Goal: Task Accomplishment & Management: Use online tool/utility

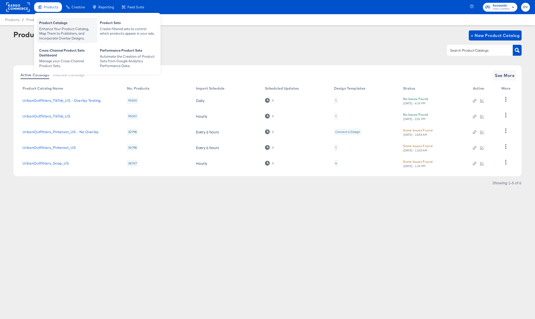
click at [52, 21] on div "Product Catalogs" at bounding box center [67, 23] width 56 height 6
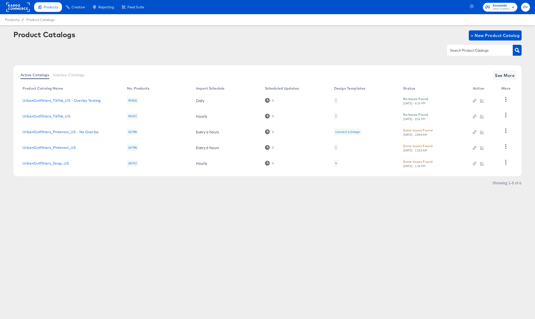
click at [23, 7] on rect at bounding box center [17, 7] width 23 height 9
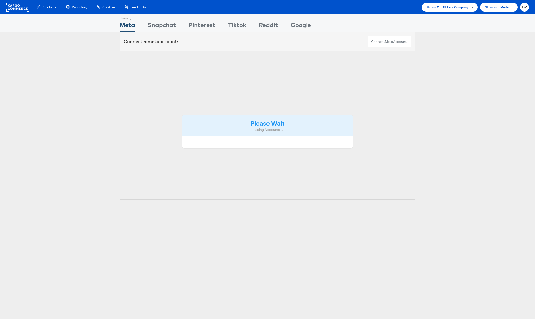
click at [433, 10] on div "Urban Outfitters Company" at bounding box center [450, 7] width 56 height 9
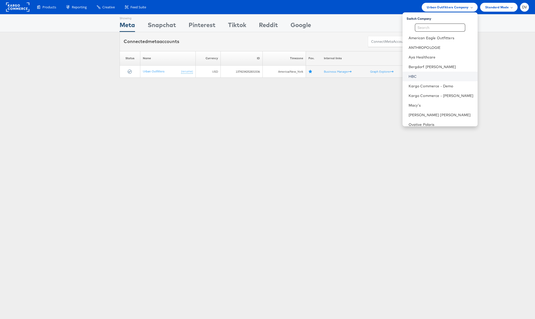
click at [428, 74] on link "HBC" at bounding box center [441, 76] width 65 height 5
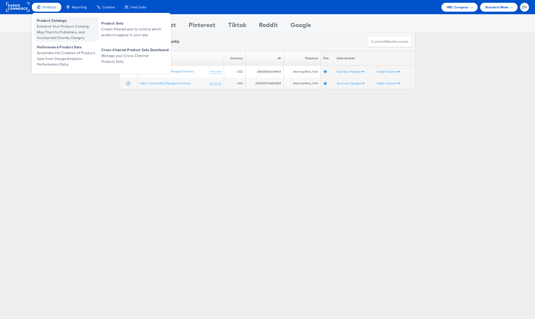
click at [54, 22] on span "Product Catalogs" at bounding box center [67, 21] width 61 height 6
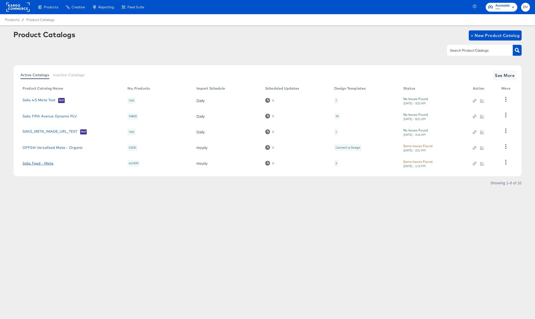
click at [46, 163] on link "Saks Feed - Meta" at bounding box center [38, 163] width 31 height 4
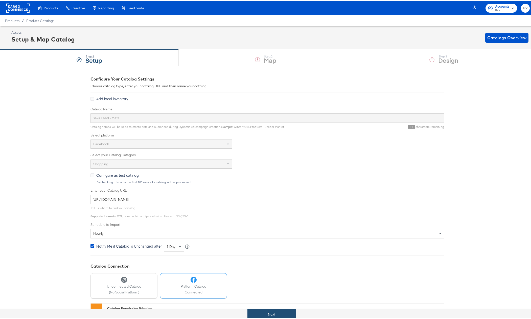
click at [286, 310] on button "Next" at bounding box center [272, 313] width 48 height 11
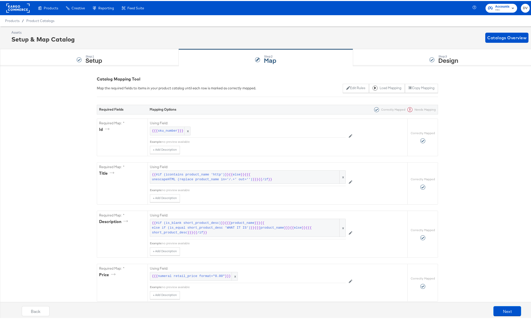
click at [369, 55] on div "Step: 3 Design" at bounding box center [444, 56] width 182 height 17
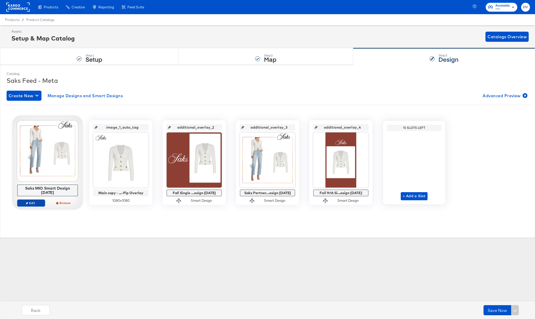
click at [36, 199] on button "Edit" at bounding box center [31, 202] width 28 height 7
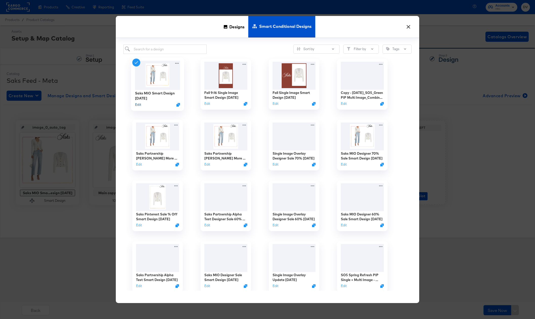
click at [138, 105] on button "Edit" at bounding box center [138, 104] width 6 height 5
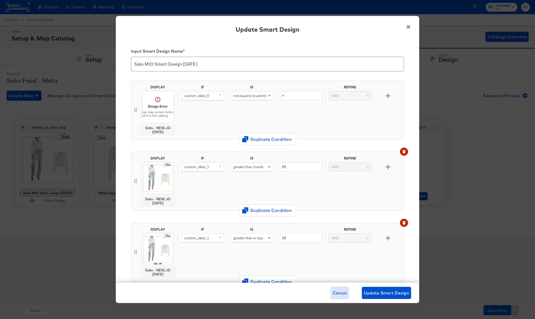
click at [343, 297] on button "Cancel" at bounding box center [340, 293] width 18 height 12
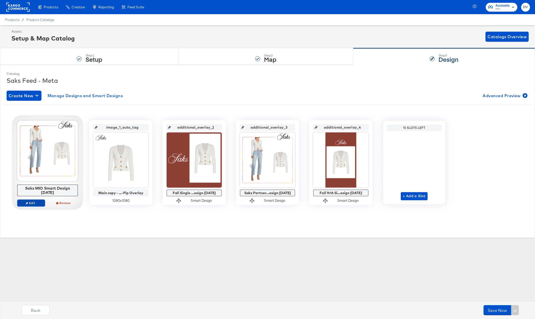
click at [38, 201] on span "Edit" at bounding box center [30, 203] width 23 height 4
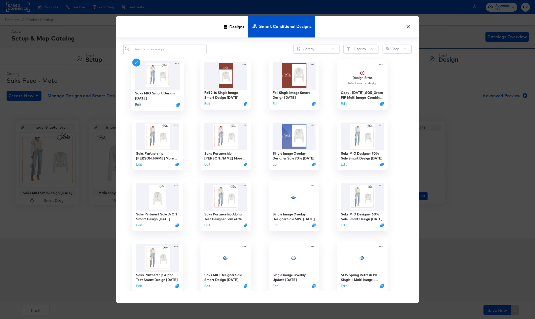
click at [139, 104] on button "Edit" at bounding box center [138, 104] width 6 height 5
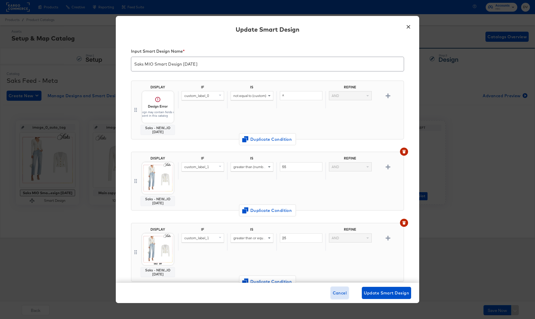
click at [342, 294] on span "Cancel" at bounding box center [340, 292] width 14 height 7
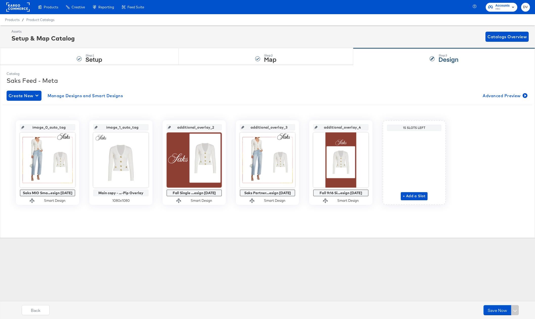
click at [296, 262] on div "Products Creative Reporting Feed Suite Accounts HBC DV Products / Product Catal…" at bounding box center [267, 159] width 535 height 319
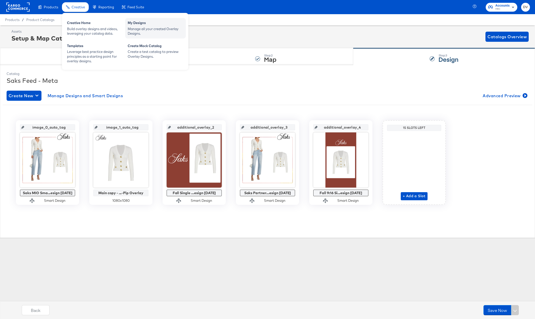
click at [153, 30] on div "Manage all your created Overlay Designs." at bounding box center [156, 31] width 56 height 9
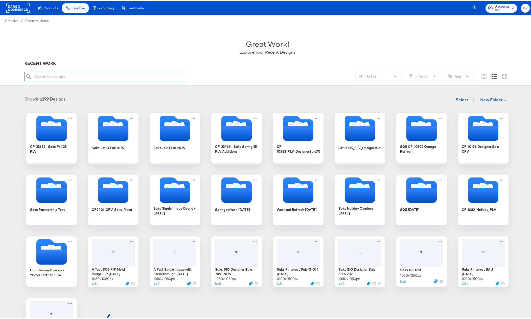
click at [151, 75] on input "search" at bounding box center [107, 75] width 164 height 9
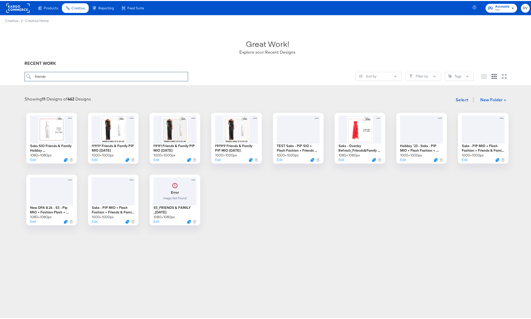
click at [150, 75] on input "friends" at bounding box center [107, 75] width 164 height 9
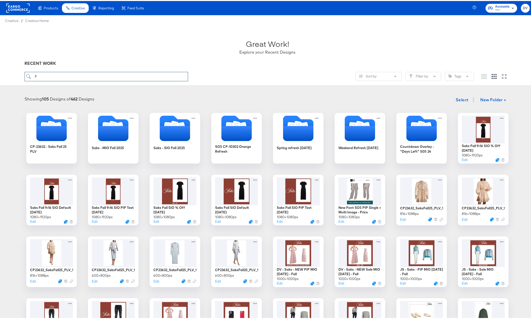
click at [112, 75] on input "F" at bounding box center [107, 75] width 164 height 9
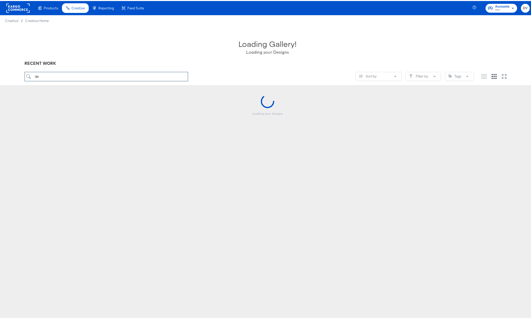
type input "d"
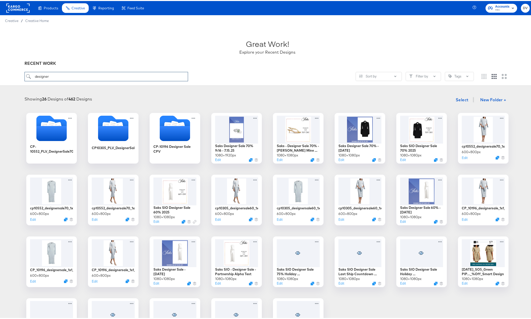
type input "designer"
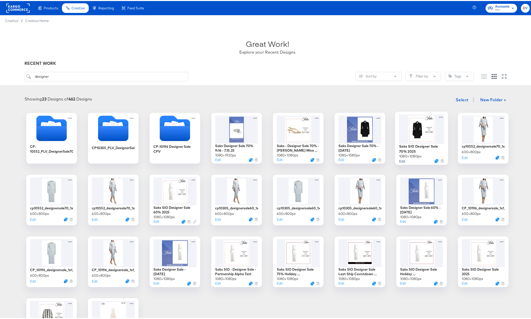
click at [400, 160] on button "Edit" at bounding box center [402, 159] width 6 height 5
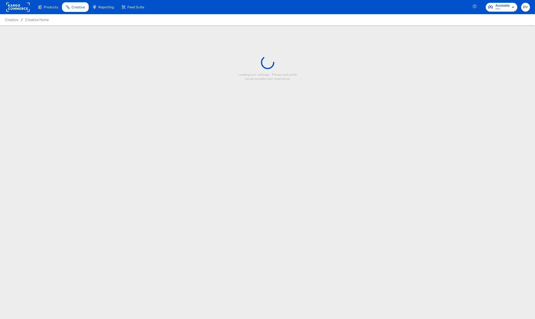
type input "Saks SIO Designer Sale 70% 2025"
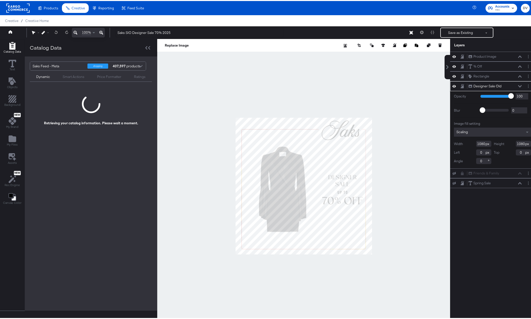
click at [516, 83] on div "Designer Sale Old Designer Sale Old" at bounding box center [496, 84] width 54 height 5
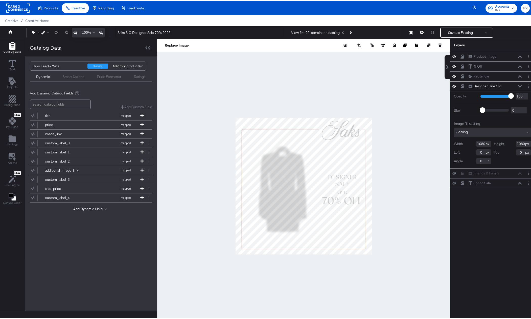
click at [519, 84] on icon at bounding box center [521, 85] width 4 height 3
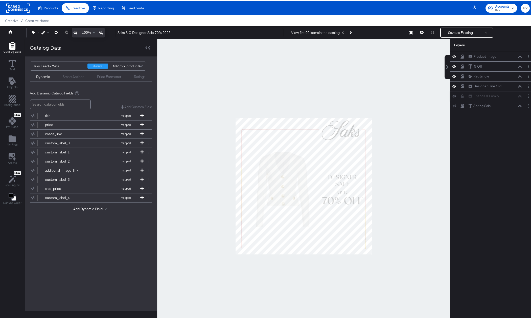
click at [453, 95] on icon at bounding box center [455, 95] width 4 height 3
click at [453, 85] on icon at bounding box center [455, 85] width 4 height 4
click at [453, 66] on icon at bounding box center [455, 65] width 4 height 3
click at [519, 65] on icon at bounding box center [521, 65] width 4 height 3
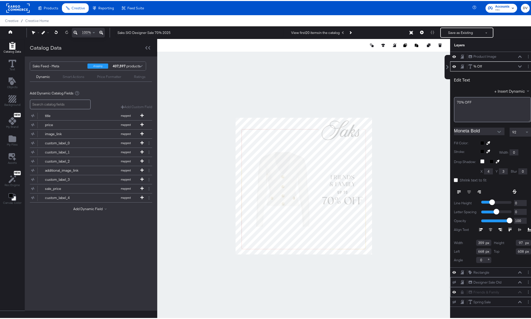
click at [519, 65] on icon at bounding box center [521, 65] width 4 height 2
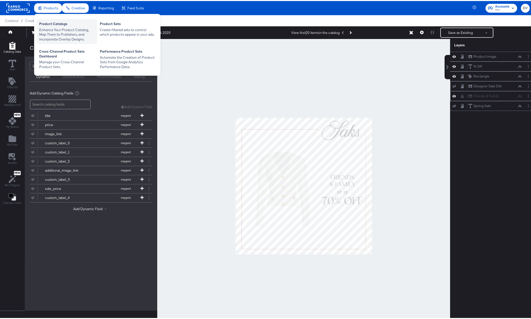
click at [54, 25] on div "Product Catalogs" at bounding box center [67, 23] width 56 height 6
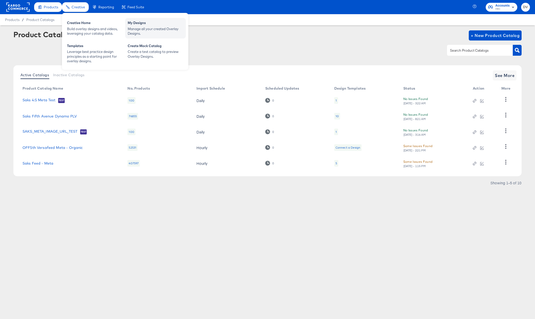
click at [151, 27] on div "Manage all your created Overlay Designs." at bounding box center [156, 31] width 56 height 9
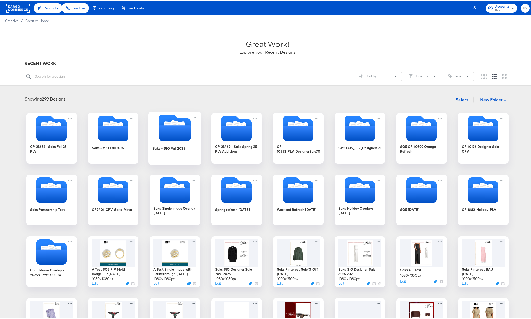
click at [166, 134] on icon "Folder" at bounding box center [175, 132] width 32 height 16
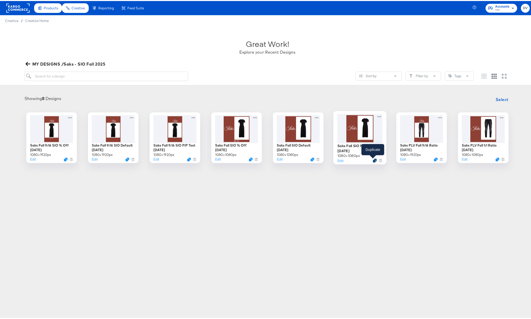
click at [373, 158] on icon "Duplicate" at bounding box center [375, 159] width 4 height 4
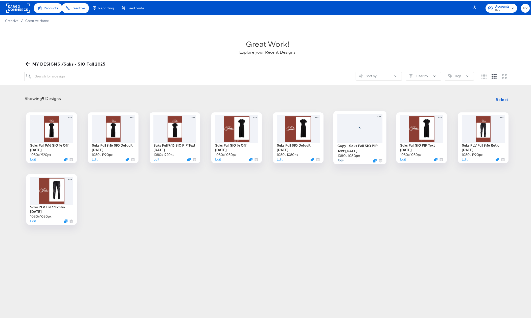
click at [338, 160] on button "Edit" at bounding box center [341, 159] width 6 height 5
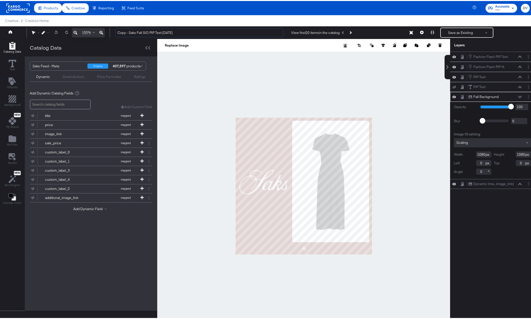
drag, startPoint x: 129, startPoint y: 31, endPoint x: 105, endPoint y: 31, distance: 24.5
click at [105, 31] on div "100% Copy - Saks Fall SIO PIP Text 9.4.25 View first 20 items in the catalog Sa…" at bounding box center [267, 31] width 535 height 13
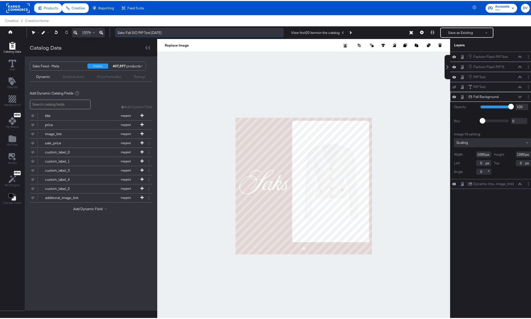
drag, startPoint x: 151, startPoint y: 31, endPoint x: 139, endPoint y: 32, distance: 11.4
click at [139, 32] on input "Saks Fall SIO PIP Text 9.4.25" at bounding box center [199, 31] width 168 height 9
type input "Saks Fall SIO Designer Sale 9.4.25"
click at [341, 80] on div at bounding box center [303, 185] width 293 height 294
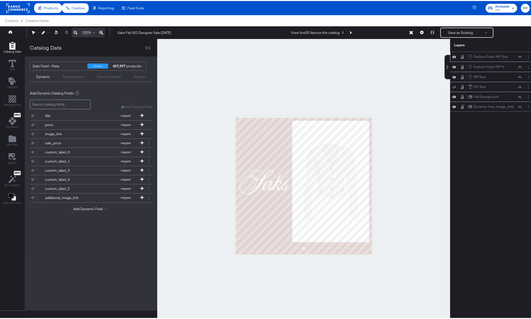
click at [453, 56] on icon at bounding box center [455, 56] width 4 height 4
click at [453, 64] on icon at bounding box center [455, 66] width 4 height 4
click at [453, 85] on icon at bounding box center [455, 85] width 4 height 3
click at [514, 76] on div "PIP Text PIP Text" at bounding box center [496, 76] width 54 height 6
click at [519, 76] on icon at bounding box center [521, 76] width 4 height 2
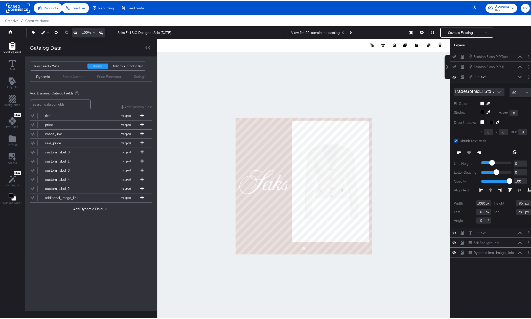
click at [519, 77] on icon at bounding box center [521, 76] width 4 height 2
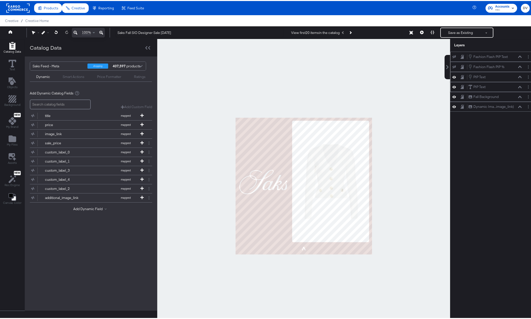
click at [453, 76] on icon at bounding box center [455, 76] width 4 height 3
click at [519, 86] on icon at bounding box center [521, 86] width 4 height 3
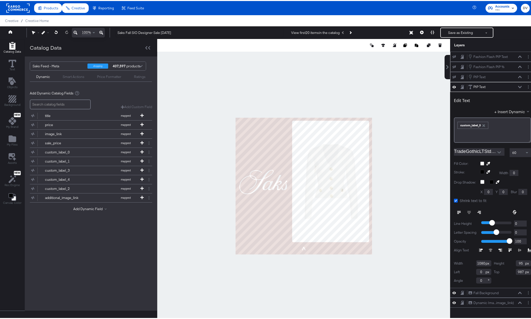
click at [454, 199] on icon at bounding box center [456, 200] width 4 height 4
click at [0, 0] on input "Shrink text to fit" at bounding box center [0, 0] width 0 height 0
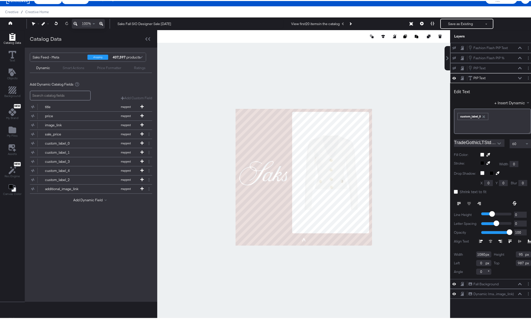
scroll to position [13, 0]
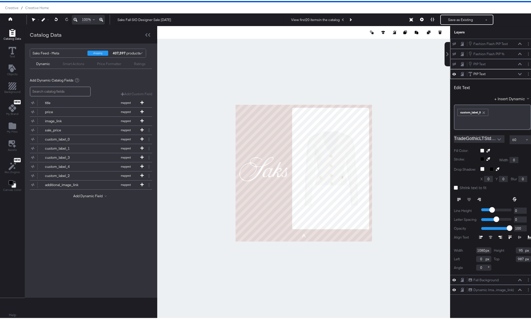
click at [482, 110] on icon "button" at bounding box center [484, 112] width 4 height 4
click at [480, 111] on div "﻿" at bounding box center [493, 109] width 71 height 5
click at [519, 72] on icon at bounding box center [521, 73] width 4 height 3
drag, startPoint x: 485, startPoint y: 108, endPoint x: 454, endPoint y: 109, distance: 31.4
click at [458, 109] on span "DESIGNER ﻿SALE UP TO 25% OFF" at bounding box center [484, 109] width 52 height 5
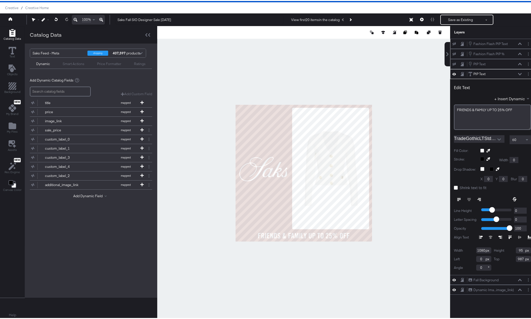
click at [438, 115] on div at bounding box center [303, 172] width 293 height 294
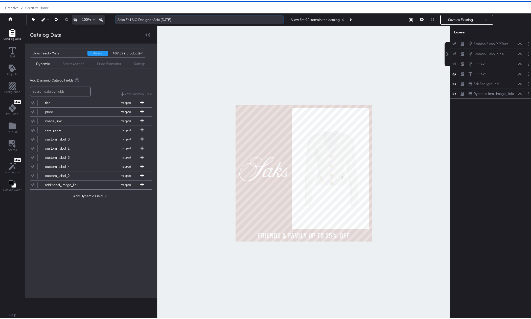
click at [154, 18] on input "Saks Fall SIO Designer Sale 9.4.25" at bounding box center [199, 18] width 168 height 9
click at [157, 18] on input "Saks Fall SIO Designer Sale 9.4.25" at bounding box center [199, 18] width 168 height 9
drag, startPoint x: 160, startPoint y: 18, endPoint x: 139, endPoint y: 19, distance: 20.8
click at [139, 19] on input "Saks Fall SIO Designer Sale 9.4.25" at bounding box center [199, 18] width 168 height 9
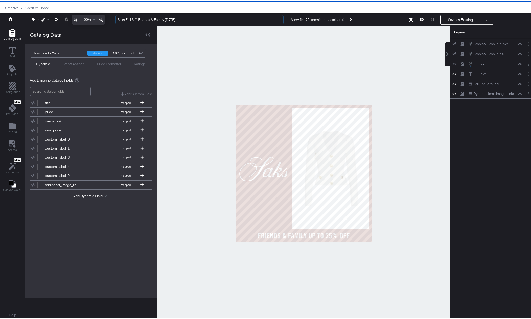
type input "Saks Fall SIO Friends & Family 9.4.25"
click at [450, 11] on div "Creative / Creative Home" at bounding box center [267, 6] width 535 height 11
click at [452, 18] on button "Save as Existing" at bounding box center [460, 18] width 39 height 9
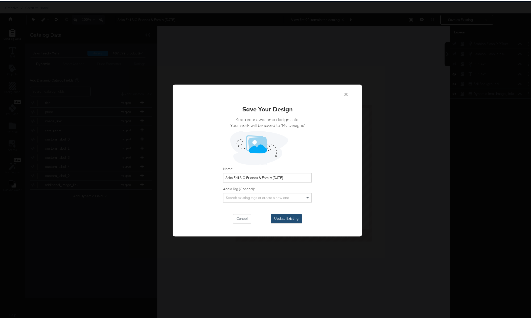
click at [290, 213] on button "Update Existing" at bounding box center [286, 217] width 31 height 9
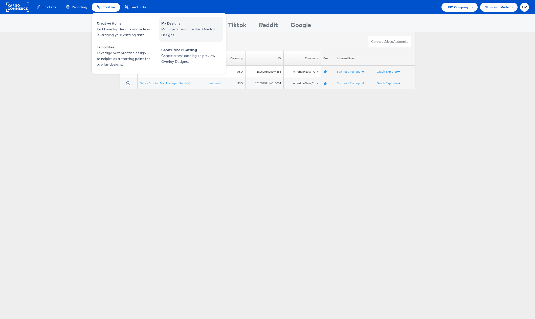
click at [193, 26] on span "My Designs" at bounding box center [191, 23] width 61 height 6
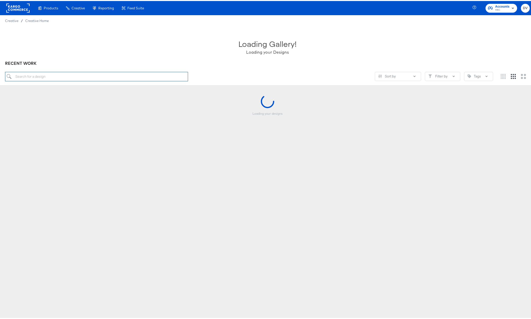
click at [154, 74] on input "search" at bounding box center [96, 75] width 183 height 9
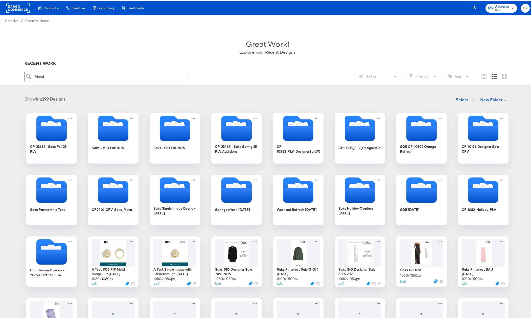
type input "friend"
